Goal: Task Accomplishment & Management: Manage account settings

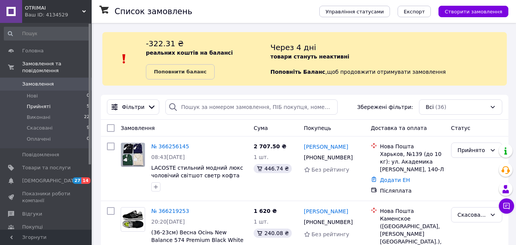
click at [45, 103] on span "Прийняті" at bounding box center [39, 106] width 24 height 7
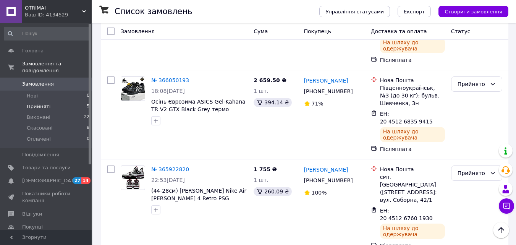
scroll to position [314, 0]
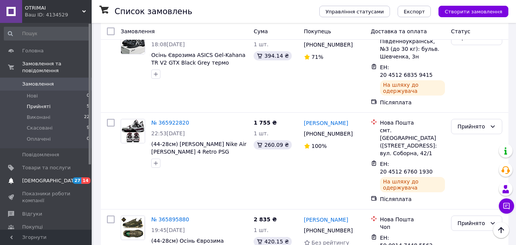
click at [56, 177] on span "[DEMOGRAPHIC_DATA]" at bounding box center [46, 180] width 48 height 7
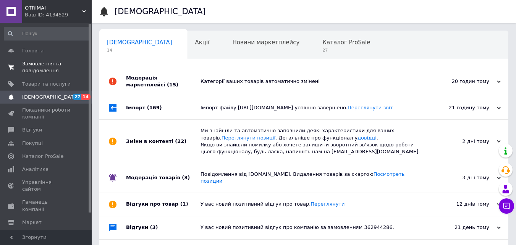
click at [53, 64] on span "Замовлення та повідомлення" at bounding box center [46, 67] width 48 height 14
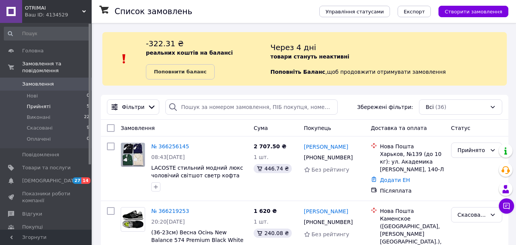
click at [45, 103] on span "Прийняті" at bounding box center [39, 106] width 24 height 7
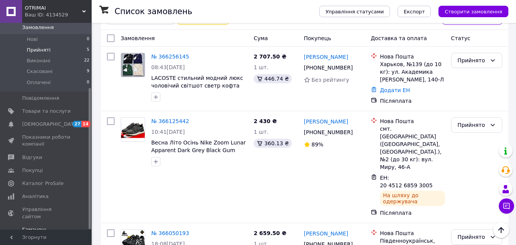
scroll to position [95, 0]
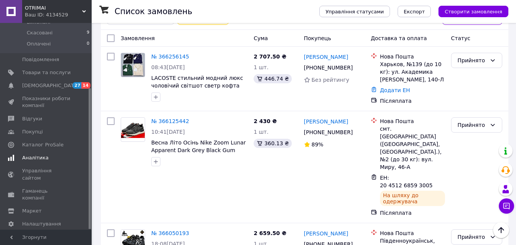
click at [44, 154] on span "Аналітика" at bounding box center [35, 157] width 26 height 7
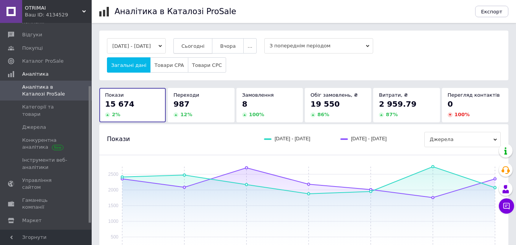
click at [205, 45] on span "Сьогодні" at bounding box center [192, 46] width 23 height 6
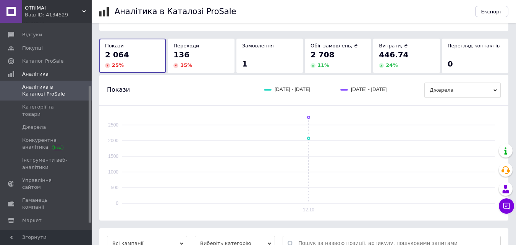
scroll to position [138, 0]
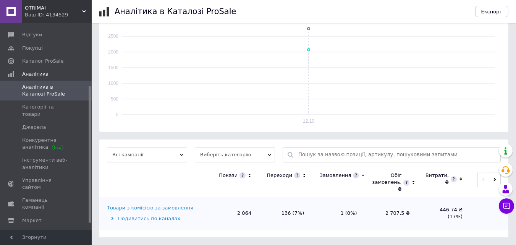
click at [302, 175] on icon at bounding box center [304, 175] width 5 height 6
click at [303, 175] on icon at bounding box center [304, 175] width 3 height 2
click at [155, 208] on div "Товари з комісією за замовлення" at bounding box center [150, 207] width 86 height 7
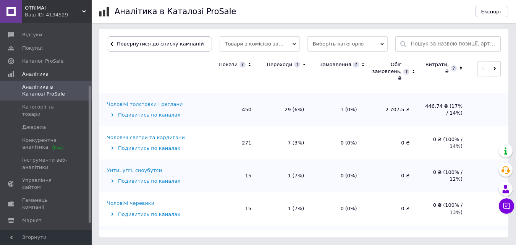
scroll to position [0, 0]
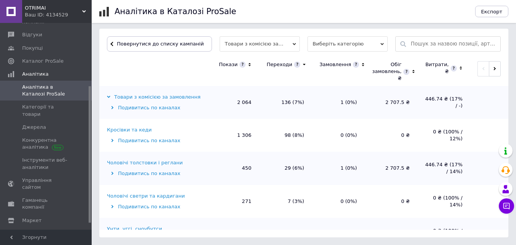
click at [149, 161] on div "Чоловічі толстовки і реглани" at bounding box center [145, 162] width 76 height 7
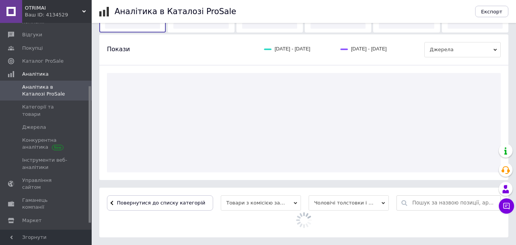
scroll to position [249, 0]
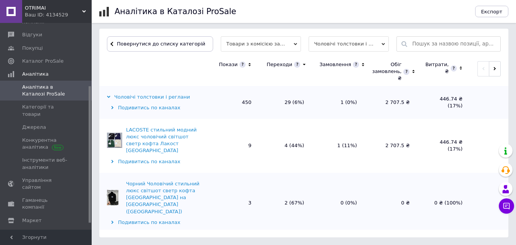
click at [135, 122] on td "LACOSTE cтильний модний люкс чоловічий світшот светр кофта Лакост Туреччина Под…" at bounding box center [152, 146] width 107 height 54
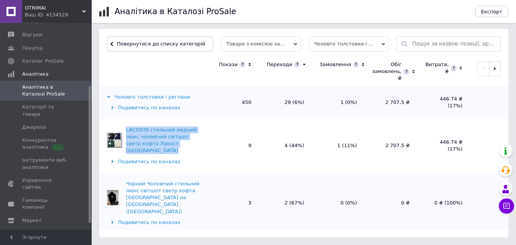
click at [135, 122] on td "LACOSTE cтильний модний люкс чоловічий світшот светр кофта Лакост Туреччина Под…" at bounding box center [152, 146] width 107 height 54
copy div "LACOSTE cтильний модний люкс чоловічий світшот светр кофта Лакост Туреччина"
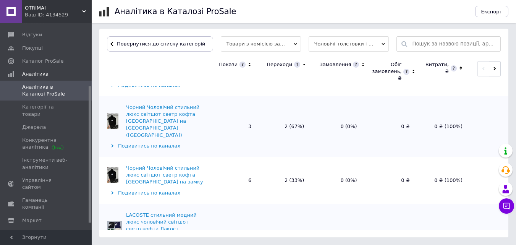
click at [157, 157] on td "Чорний Чоловічий стильний люкс світшот светр кофта Туреччина на замку Подивитис…" at bounding box center [152, 180] width 107 height 47
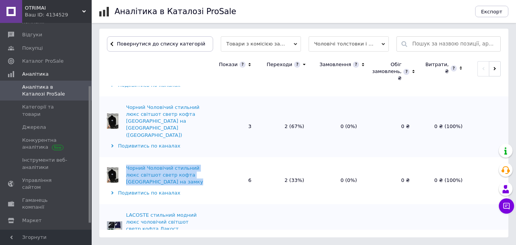
click at [157, 157] on td "Чорний Чоловічий стильний люкс світшот светр кофта Туреччина на замку Подивитис…" at bounding box center [152, 180] width 107 height 47
copy div "Чорний Чоловічий стильний люкс світшот светр кофта Туреччина на замку"
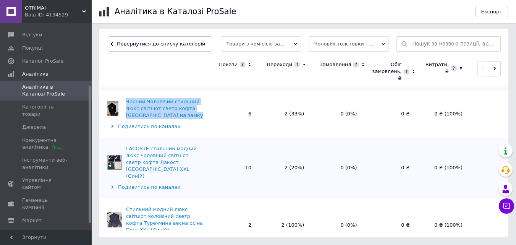
scroll to position [153, 0]
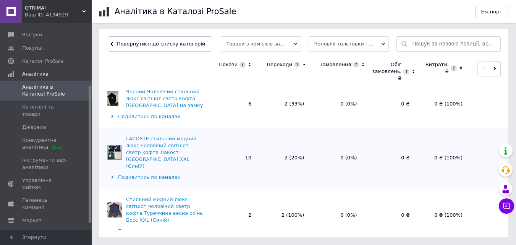
click at [163, 188] on td "Стильний модний люкс світшот чоловічий светр кофта Туреччина весна осінь Босс X…" at bounding box center [152, 215] width 107 height 54
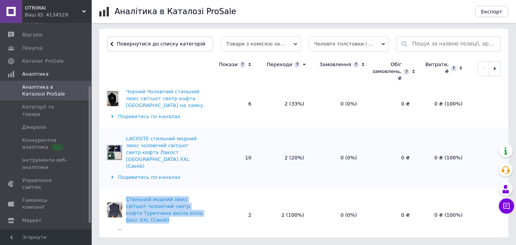
click at [163, 188] on td "Стильний модний люкс світшот чоловічий светр кофта Туреччина весна осінь Босс X…" at bounding box center [152, 215] width 107 height 54
copy div "Стильний модний люкс світшот чоловічий светр кофта Туреччина весна осінь Босс X…"
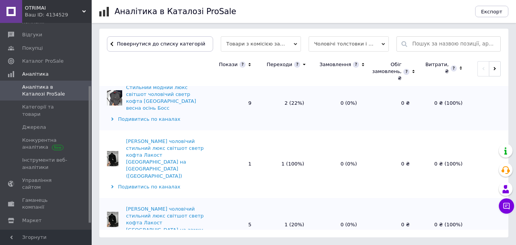
scroll to position [305, 0]
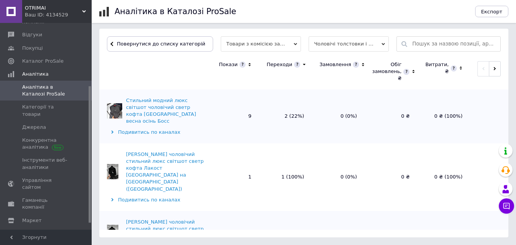
click at [183, 211] on td "Чорний LACOSTE чоловічий стильний люкс світшот светр кофта Лакост Туреччина на …" at bounding box center [152, 238] width 107 height 54
copy div "Чорний LACOSTE чоловічий стильний люкс світшот светр кофта Лакост Туреччина на …"
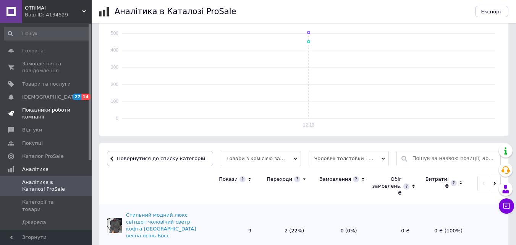
scroll to position [0, 0]
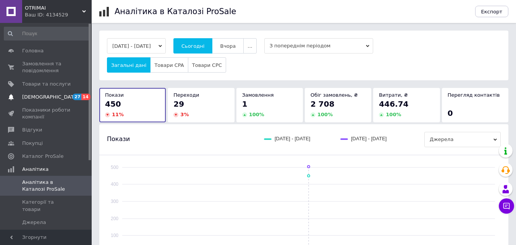
click at [59, 94] on span "[DEMOGRAPHIC_DATA]" at bounding box center [46, 97] width 48 height 7
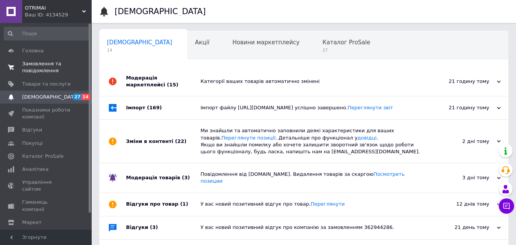
click at [50, 58] on link "Замовлення та повідомлення 0 0" at bounding box center [47, 67] width 94 height 20
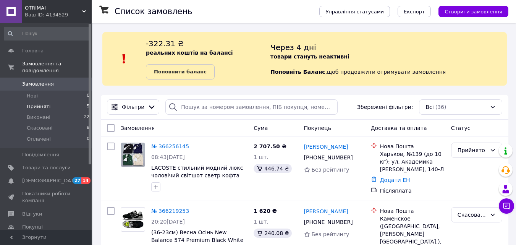
click at [35, 103] on span "Прийняті" at bounding box center [39, 106] width 24 height 7
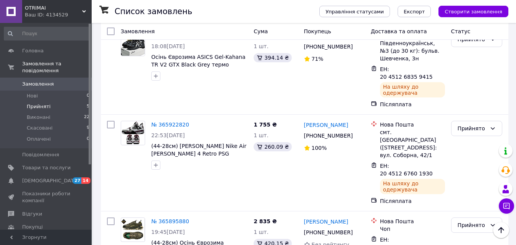
scroll to position [314, 0]
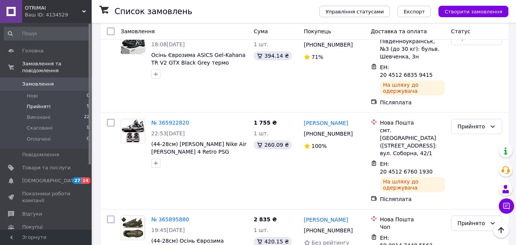
click at [87, 8] on div "OTRIMAI Ваш ID: 4134529" at bounding box center [56, 11] width 69 height 23
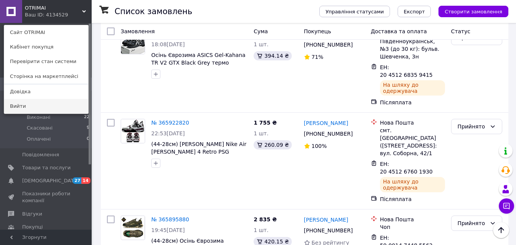
click at [61, 105] on link "Вийти" at bounding box center [46, 106] width 84 height 15
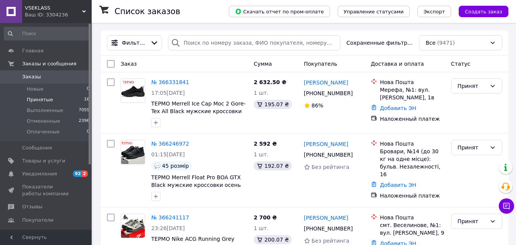
click at [49, 98] on span "Принятые" at bounding box center [40, 99] width 26 height 7
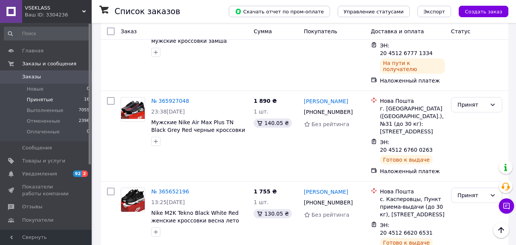
scroll to position [1031, 0]
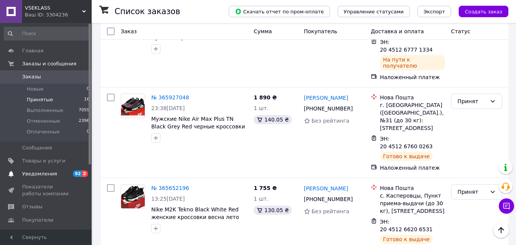
click at [40, 171] on span "Уведомления" at bounding box center [39, 173] width 35 height 7
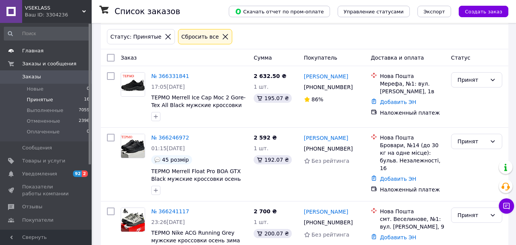
scroll to position [38, 0]
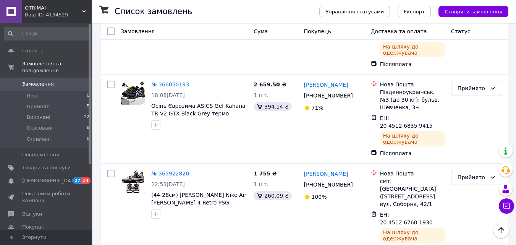
scroll to position [289, 0]
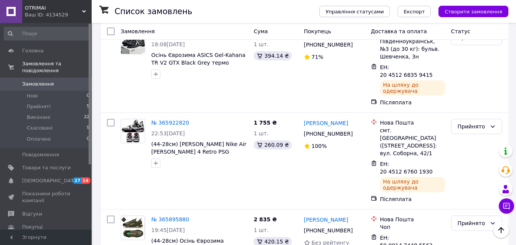
click at [82, 6] on span "OTRIMAI" at bounding box center [53, 8] width 57 height 7
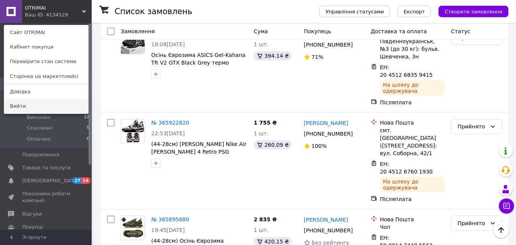
click at [63, 107] on link "Вийти" at bounding box center [46, 106] width 84 height 15
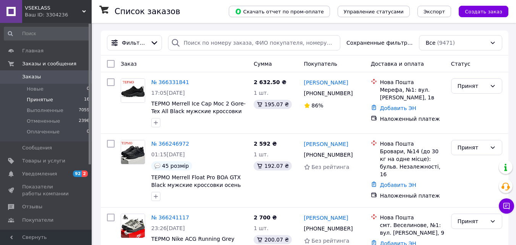
click at [36, 97] on span "Принятые" at bounding box center [40, 99] width 26 height 7
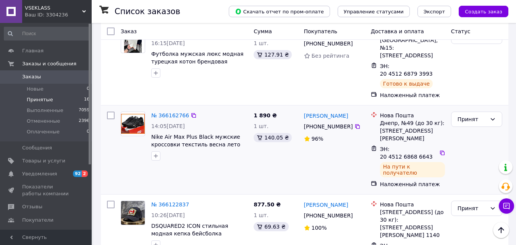
scroll to position [153, 0]
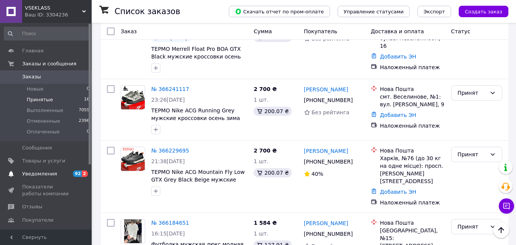
click at [41, 176] on span "Уведомления" at bounding box center [39, 173] width 35 height 7
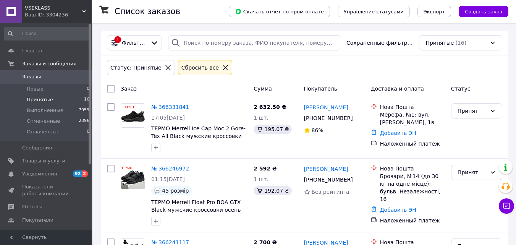
click at [47, 99] on span "Принятые" at bounding box center [40, 99] width 26 height 7
